Goal: Task Accomplishment & Management: Use online tool/utility

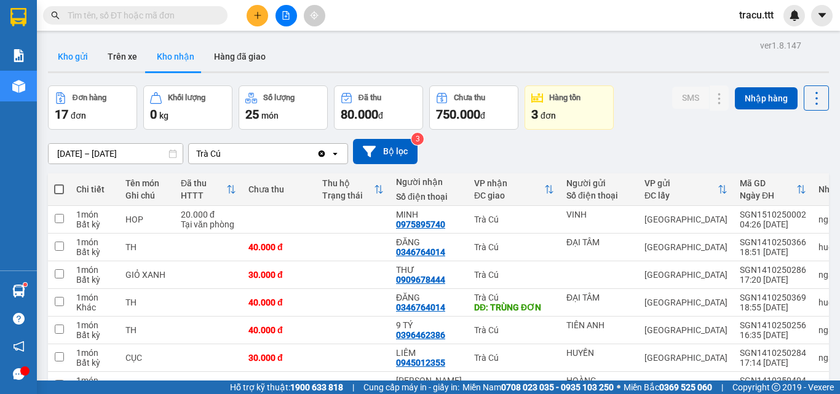
click at [73, 54] on button "Kho gửi" at bounding box center [73, 57] width 50 height 30
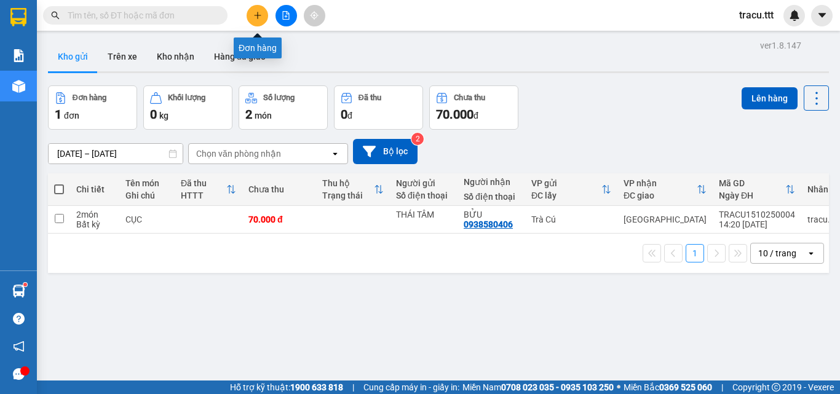
click at [254, 11] on icon "plus" at bounding box center [257, 15] width 9 height 9
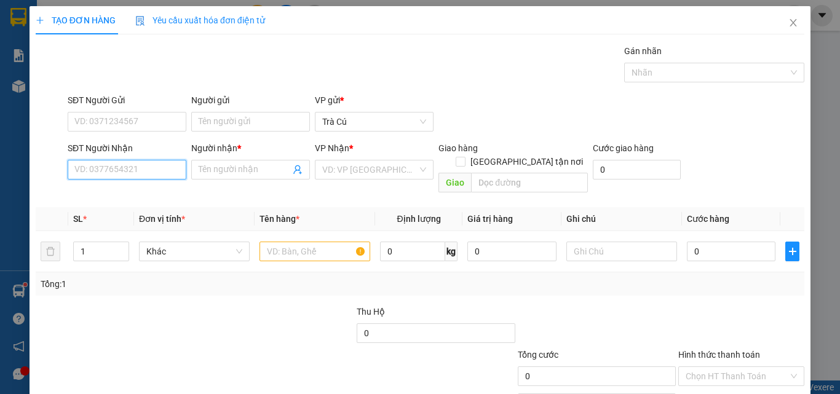
click at [180, 171] on input "SĐT Người Nhận" at bounding box center [127, 170] width 119 height 20
type input "0984978444"
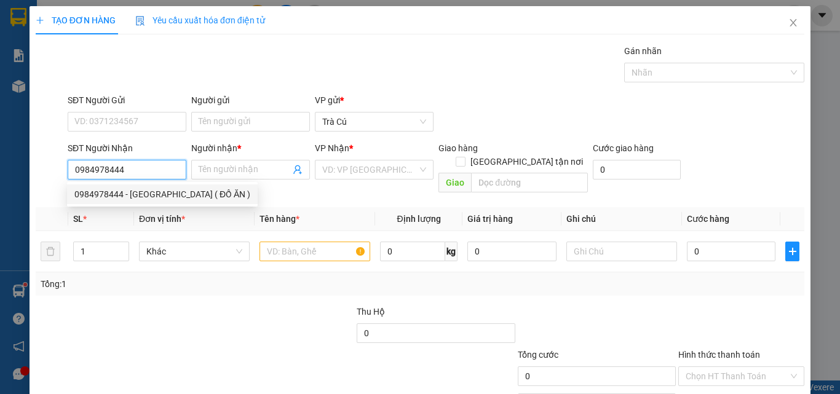
click at [146, 199] on div "0984978444 - [GEOGRAPHIC_DATA] ( ĐỒ ĂN )" at bounding box center [162, 195] width 176 height 14
type input "MỸ TIÊN ( ĐỒ ĂN )"
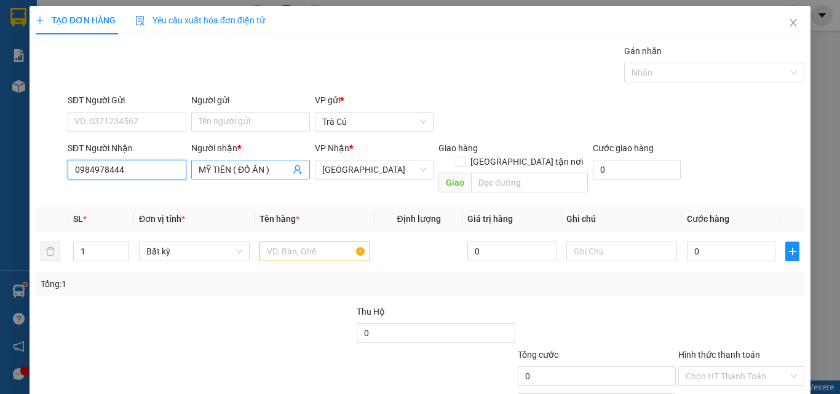
type input "0984978444"
click at [284, 173] on input "MỸ TIÊN ( ĐỒ ĂN )" at bounding box center [245, 170] width 92 height 14
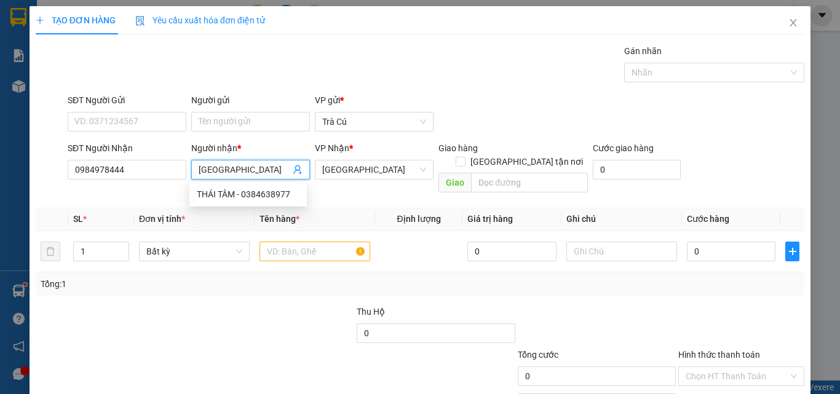
type input "[GEOGRAPHIC_DATA]"
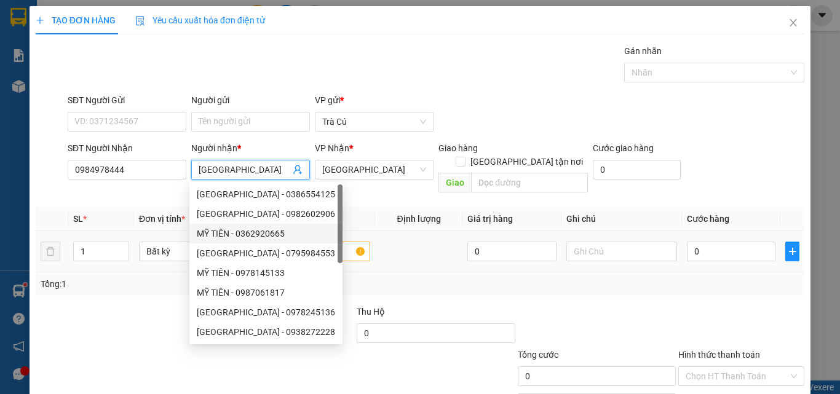
click at [291, 237] on div "MỸ TIÊN - 0362920665" at bounding box center [266, 234] width 138 height 14
type input "0362920665"
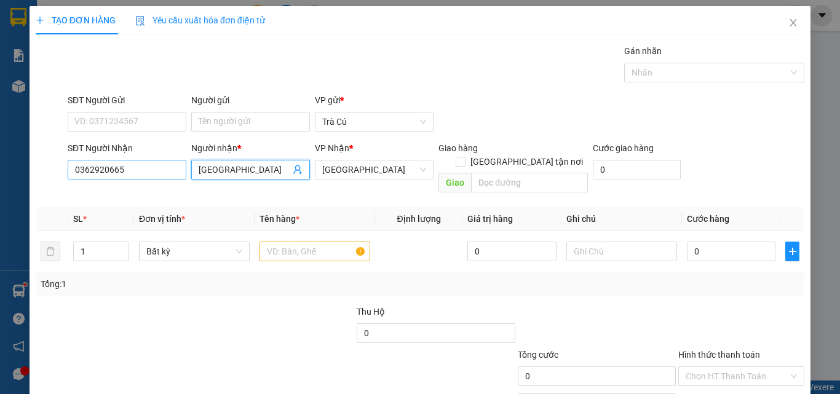
type input "[GEOGRAPHIC_DATA]"
drag, startPoint x: 132, startPoint y: 169, endPoint x: 0, endPoint y: 137, distance: 136.2
click at [13, 151] on div "TẠO ĐƠN HÀNG Yêu cầu xuất hóa đơn điện tử Transit Pickup Surcharge Ids Transit …" at bounding box center [420, 197] width 840 height 394
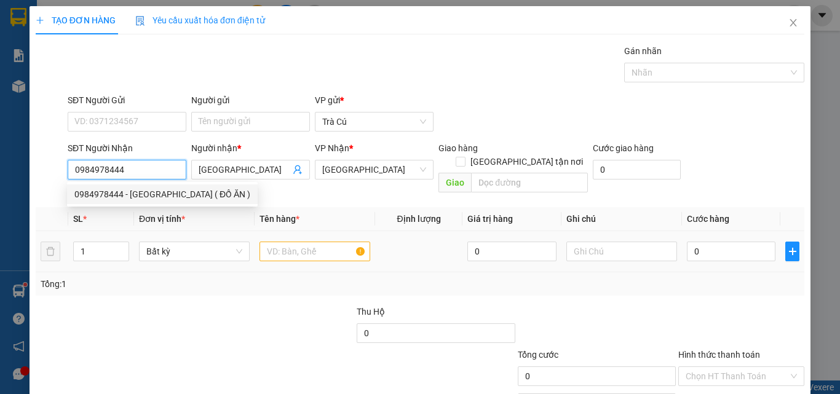
type input "0984978444"
click at [322, 242] on input "text" at bounding box center [315, 252] width 111 height 20
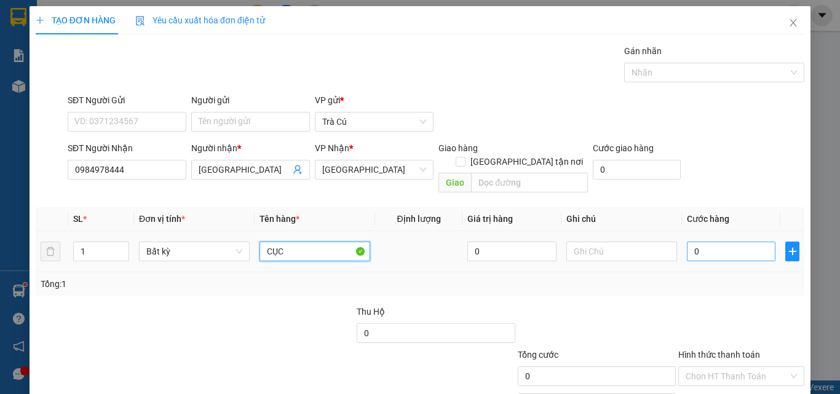
type input "CỤC"
click at [722, 244] on input "0" at bounding box center [731, 252] width 89 height 20
type input "3"
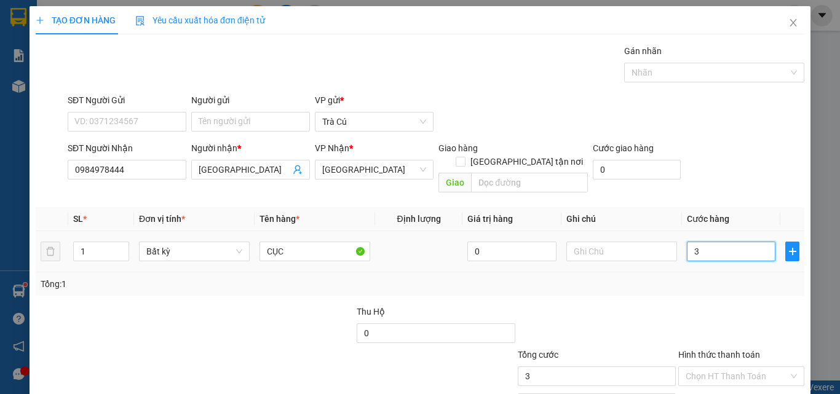
type input "30"
type input "30.000"
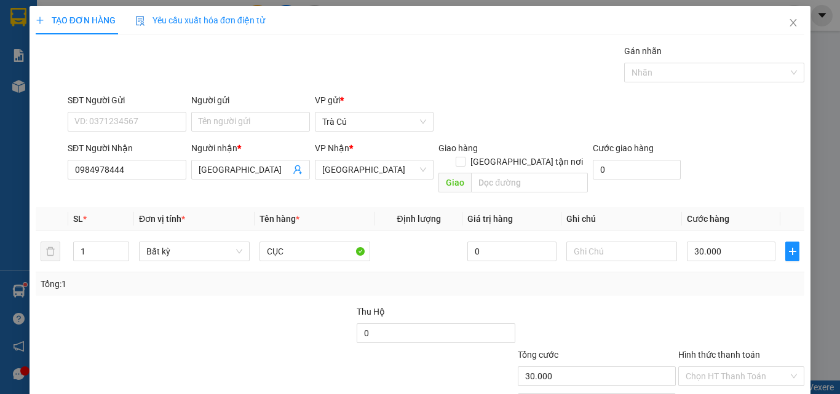
scroll to position [61, 0]
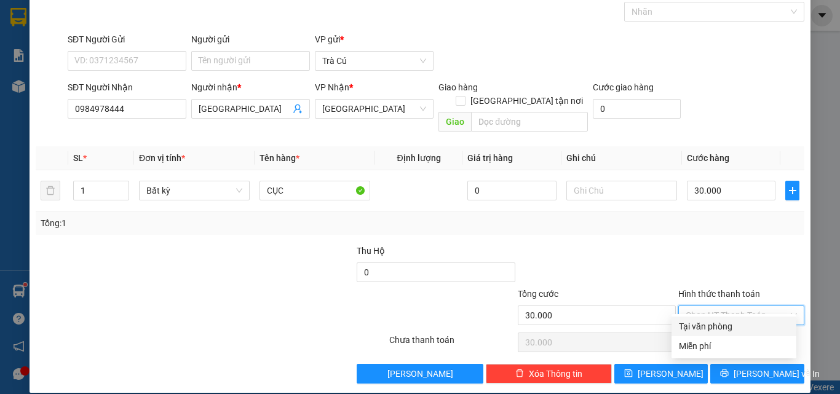
click at [740, 306] on input "Hình thức thanh toán" at bounding box center [737, 315] width 103 height 18
click at [737, 328] on div "Tại văn phòng" at bounding box center [734, 327] width 110 height 14
type input "0"
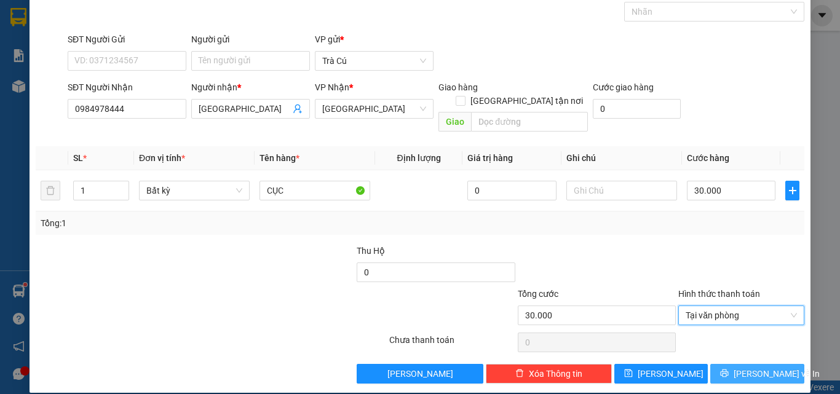
click at [740, 367] on span "[PERSON_NAME] và In" at bounding box center [777, 374] width 86 height 14
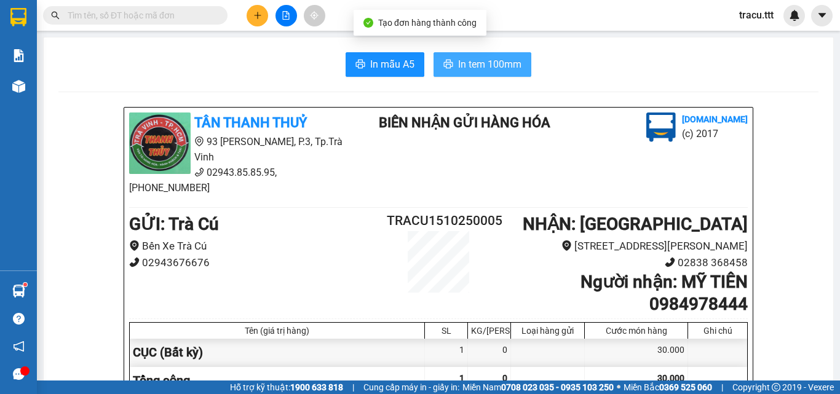
click at [443, 56] on button "In tem 100mm" at bounding box center [483, 64] width 98 height 25
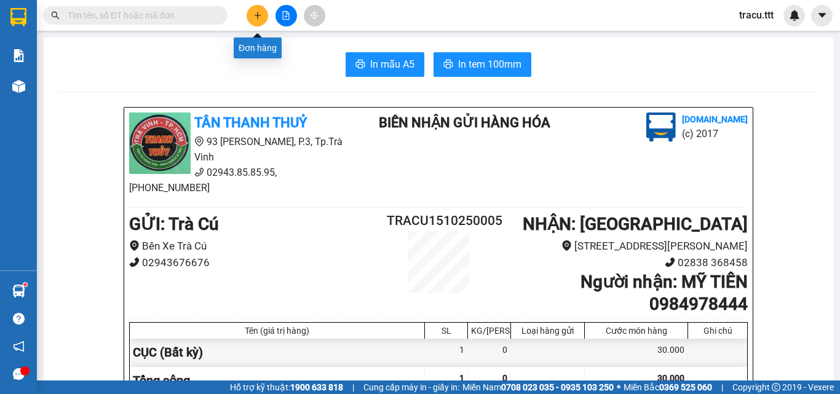
click at [261, 23] on button at bounding box center [258, 16] width 22 height 22
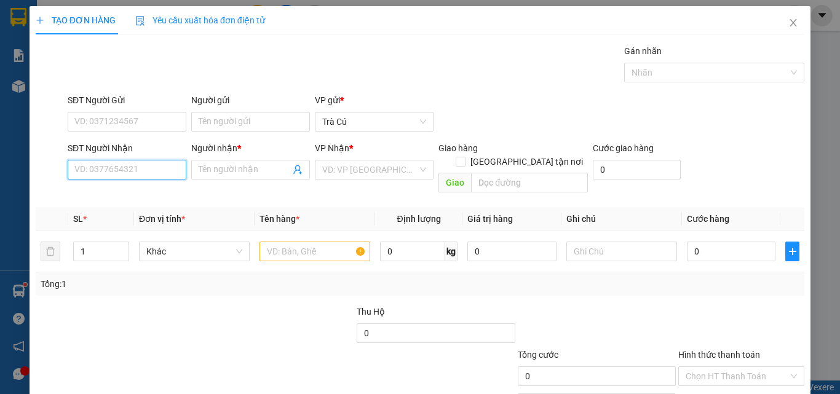
click at [124, 173] on input "SĐT Người Nhận" at bounding box center [127, 170] width 119 height 20
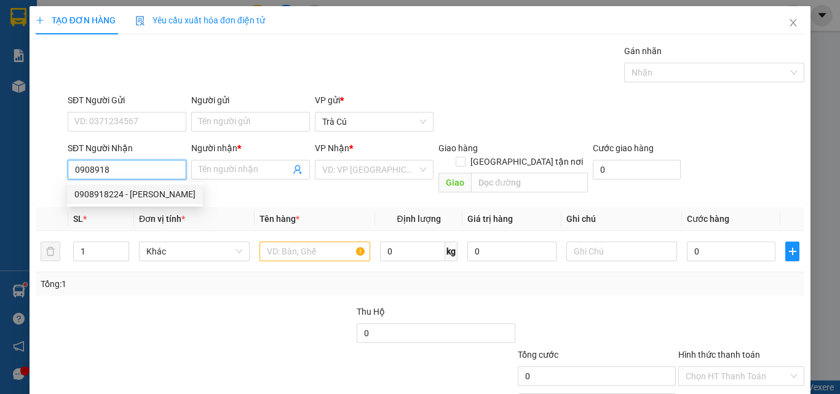
click at [159, 186] on div "0908918224 - [PERSON_NAME]" at bounding box center [135, 195] width 136 height 20
type input "0908918224"
type input "[PERSON_NAME]"
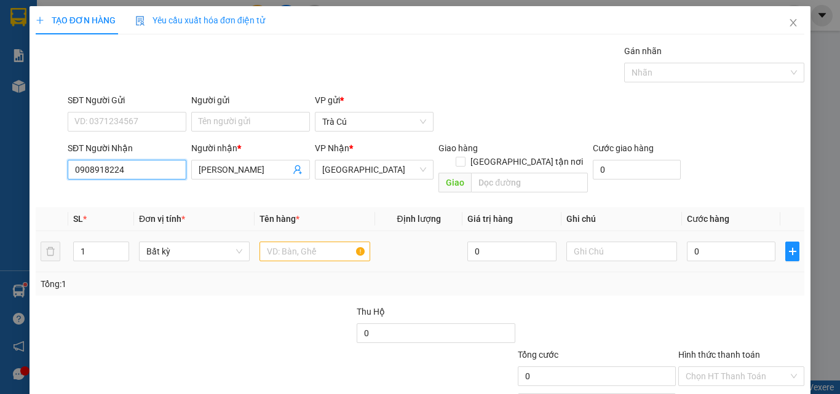
type input "0908918224"
click at [279, 245] on input "text" at bounding box center [315, 252] width 111 height 20
click at [120, 247] on icon "up" at bounding box center [122, 249] width 4 height 4
type input "3"
click at [120, 247] on icon "up" at bounding box center [122, 249] width 4 height 4
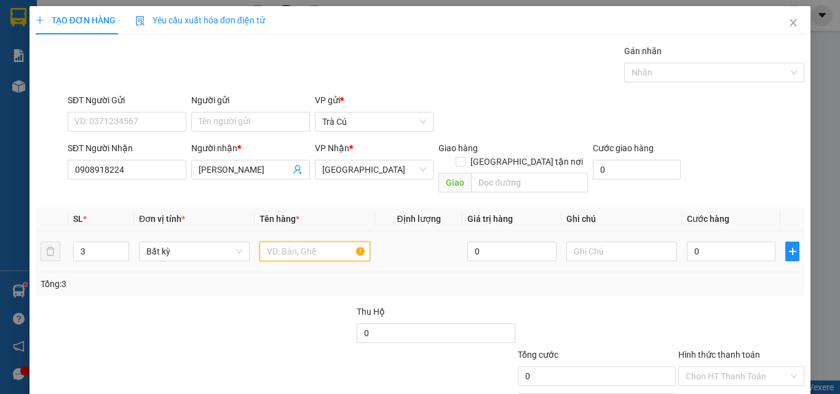
click at [284, 242] on input "text" at bounding box center [315, 252] width 111 height 20
type input "2"
type input "C"
type input "2CỤC FE+1CÂY FE"
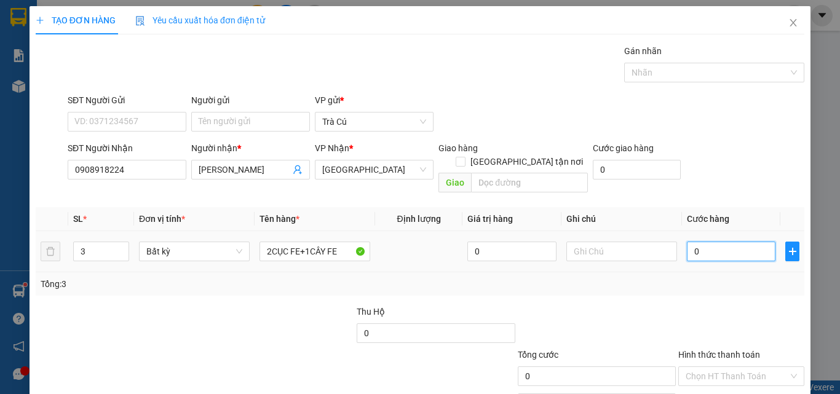
click at [714, 242] on input "0" at bounding box center [731, 252] width 89 height 20
type input "1"
type input "10"
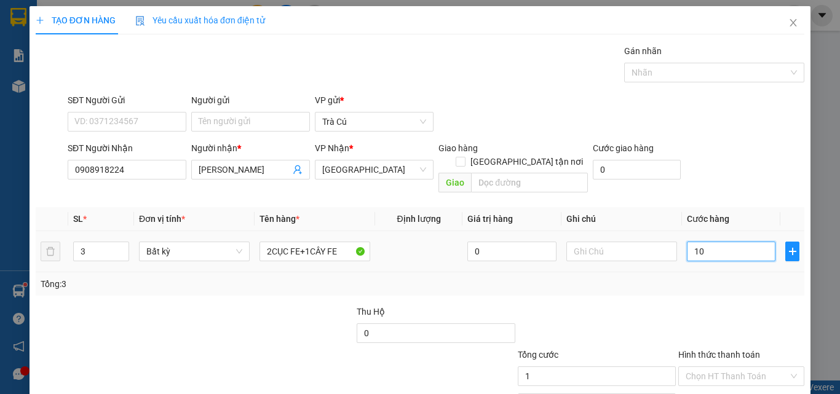
type input "10"
type input "100"
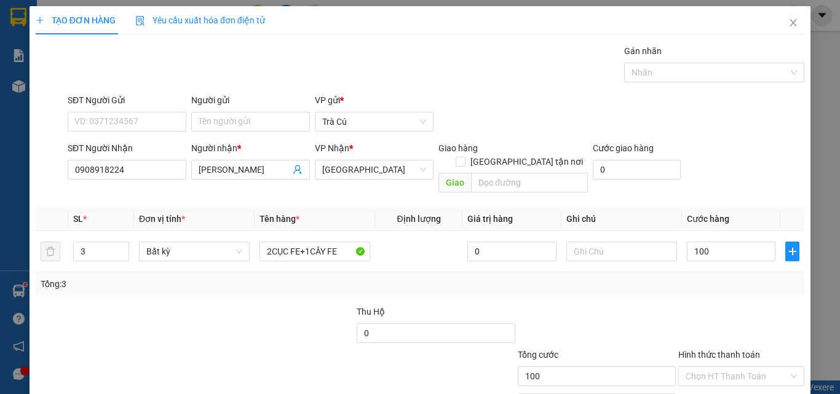
type input "100.000"
drag, startPoint x: 829, startPoint y: 130, endPoint x: 833, endPoint y: 146, distance: 17.2
click at [832, 144] on div "TẠO ĐƠN HÀNG Yêu cầu xuất hóa đơn điện tử Transit Pickup Surcharge Ids Transit …" at bounding box center [420, 197] width 840 height 394
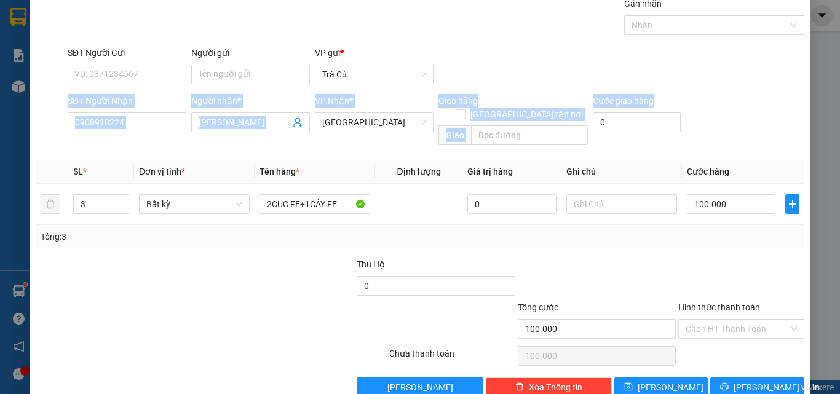
scroll to position [61, 0]
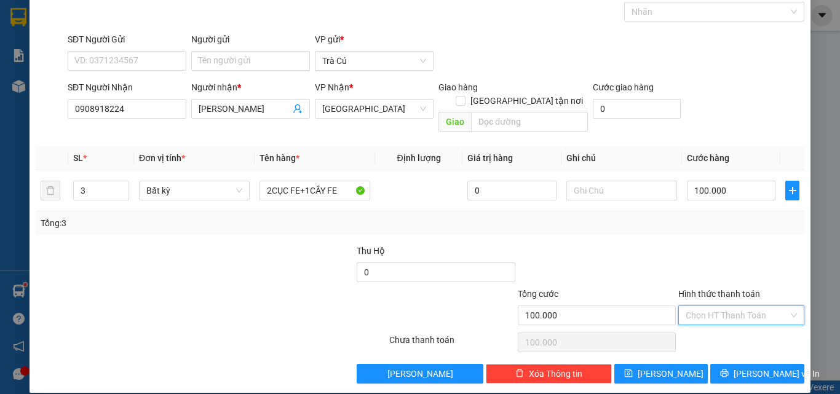
drag, startPoint x: 749, startPoint y: 296, endPoint x: 743, endPoint y: 321, distance: 26.0
click at [749, 306] on input "Hình thức thanh toán" at bounding box center [737, 315] width 103 height 18
click at [737, 325] on div "Tại văn phòng" at bounding box center [734, 327] width 110 height 14
type input "0"
click at [774, 366] on button "[PERSON_NAME] và In" at bounding box center [757, 374] width 94 height 20
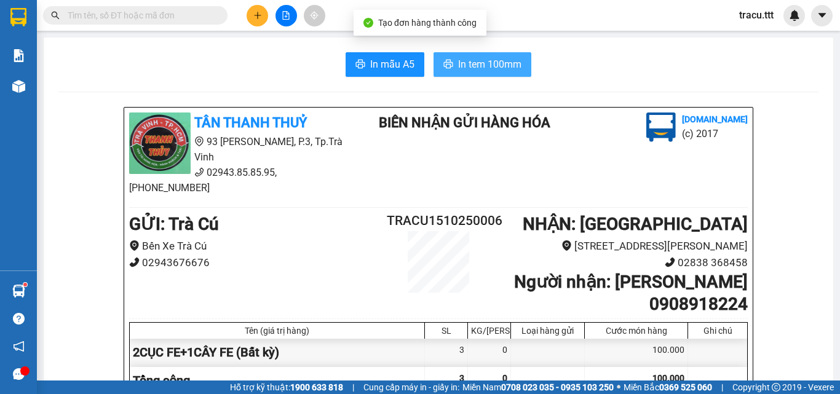
click at [506, 75] on button "In tem 100mm" at bounding box center [483, 64] width 98 height 25
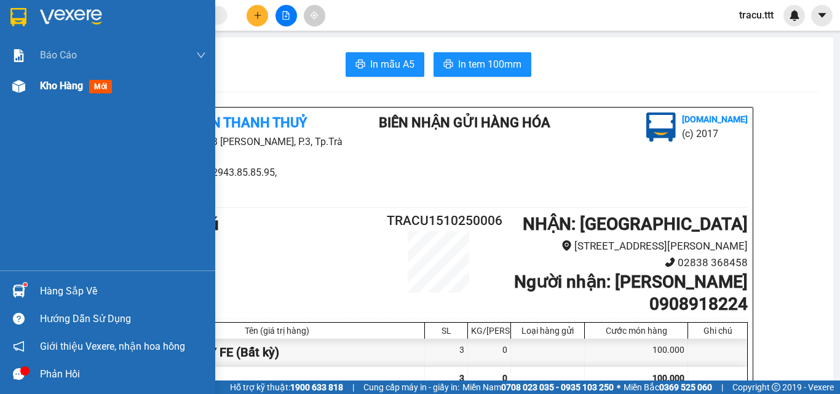
click at [30, 83] on div "Kho hàng mới" at bounding box center [107, 86] width 215 height 31
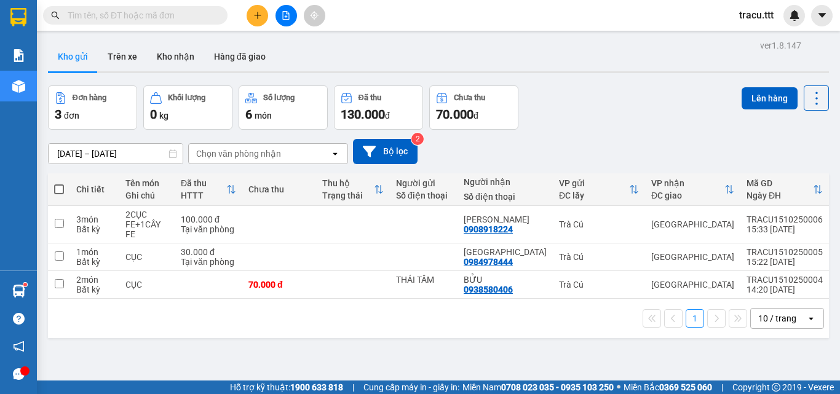
click at [62, 185] on span at bounding box center [59, 190] width 10 height 10
click at [59, 183] on input "checkbox" at bounding box center [59, 183] width 0 height 0
checkbox input "true"
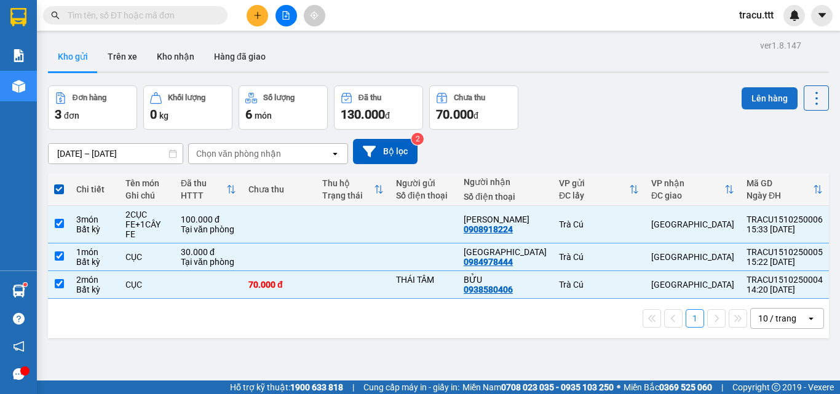
click at [782, 89] on button "Lên hàng" at bounding box center [770, 98] width 56 height 22
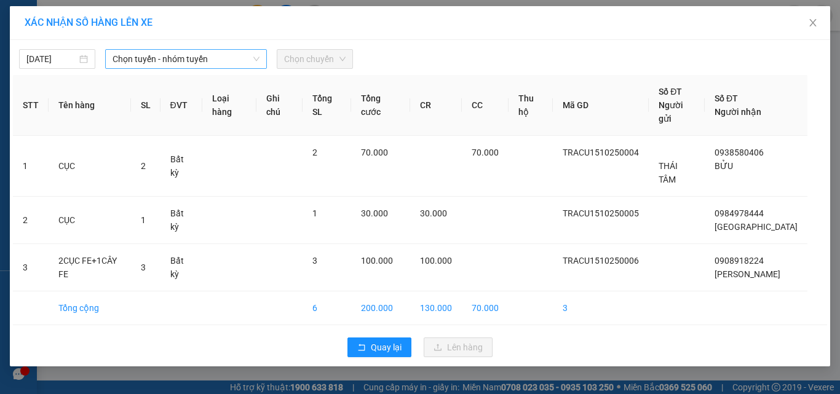
click at [170, 53] on span "Chọn tuyến - nhóm tuyến" at bounding box center [186, 59] width 147 height 18
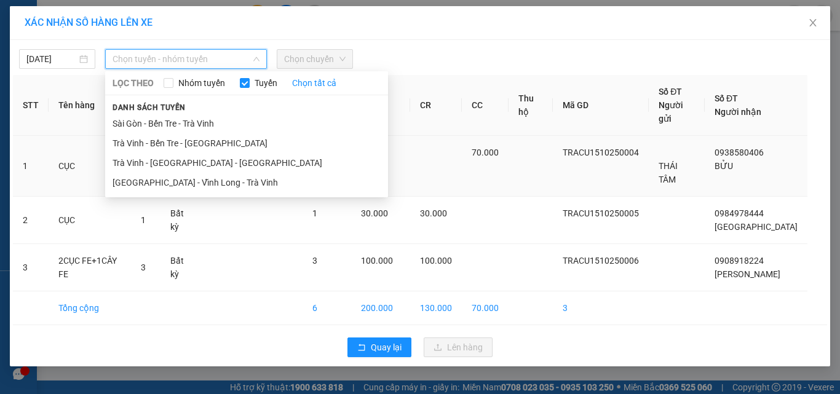
drag, startPoint x: 181, startPoint y: 135, endPoint x: 180, endPoint y: 127, distance: 8.6
click at [181, 136] on li "Trà Vinh - Bến Tre - [GEOGRAPHIC_DATA]" at bounding box center [246, 143] width 283 height 20
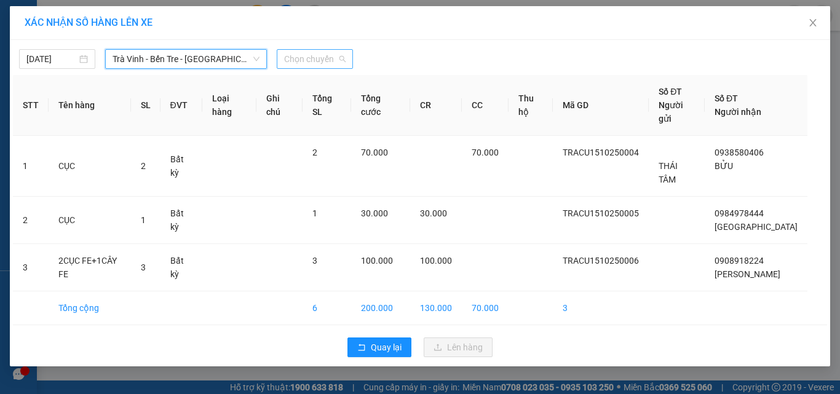
click at [296, 63] on span "Chọn chuyến" at bounding box center [315, 59] width 62 height 18
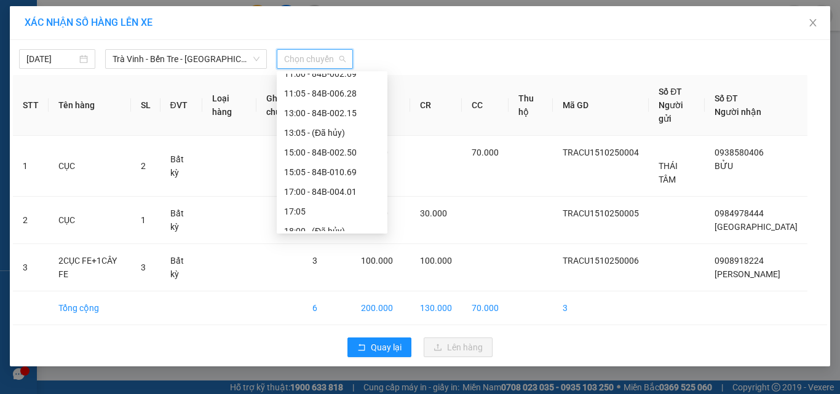
scroll to position [239, 0]
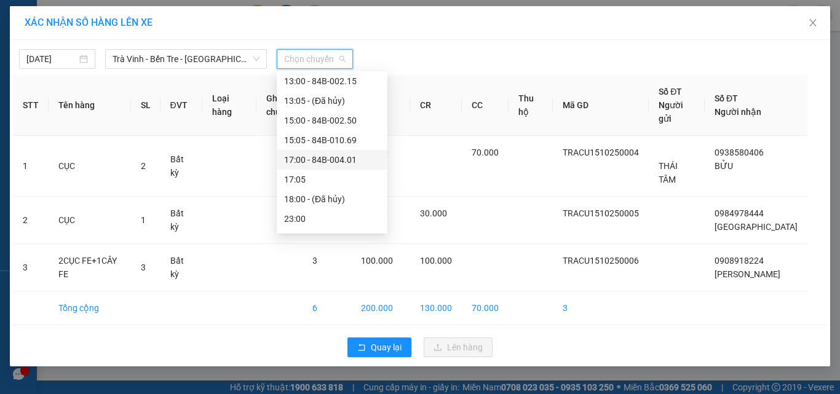
click at [329, 162] on div "17:00 - 84B-004.01" at bounding box center [332, 160] width 96 height 14
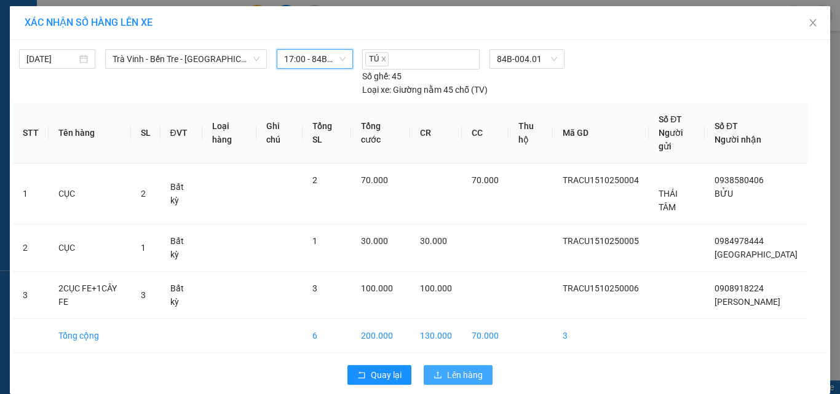
click at [456, 368] on span "Lên hàng" at bounding box center [465, 375] width 36 height 14
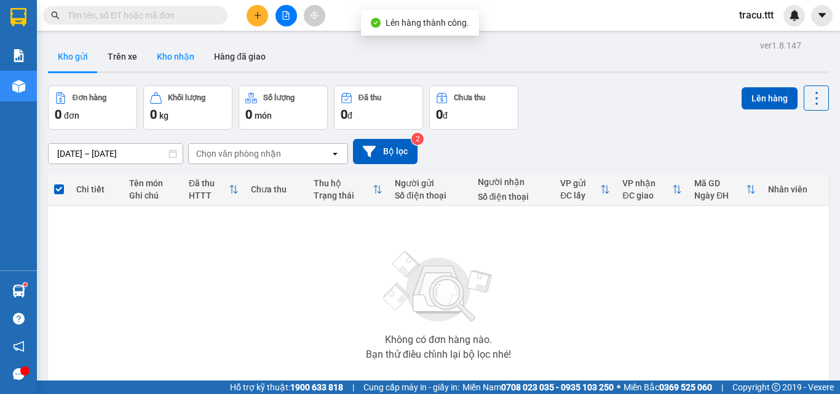
click at [175, 54] on button "Kho nhận" at bounding box center [175, 57] width 57 height 30
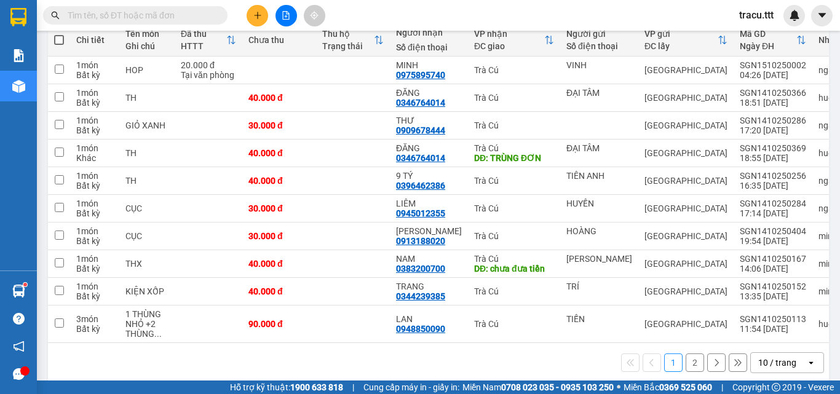
scroll to position [155, 0]
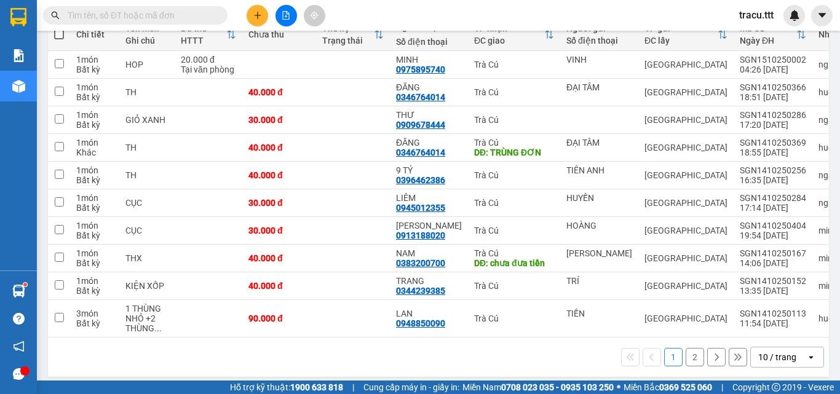
click at [686, 363] on button "2" at bounding box center [695, 357] width 18 height 18
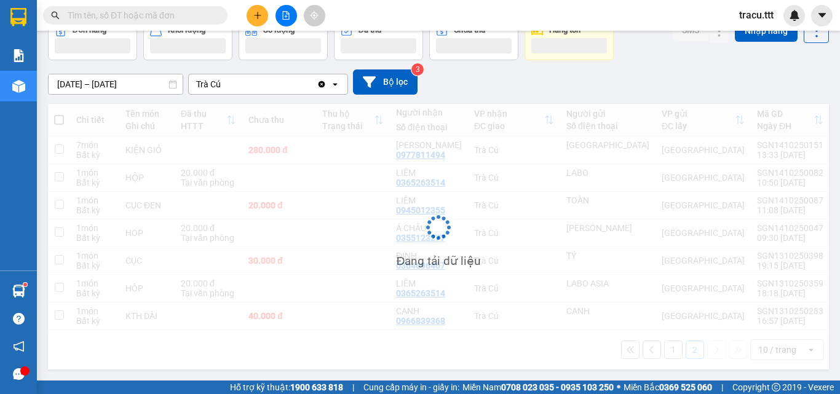
scroll to position [74, 0]
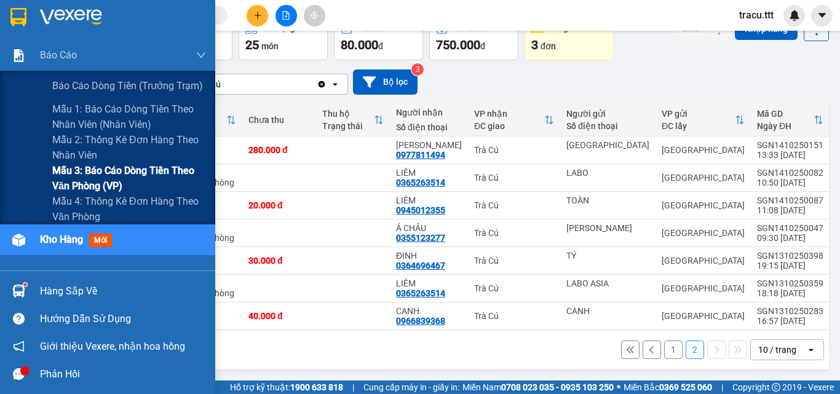
click at [95, 182] on span "Mẫu 3: Báo cáo dòng tiền theo văn phòng (VP)" at bounding box center [129, 178] width 154 height 31
